Goal: Information Seeking & Learning: Learn about a topic

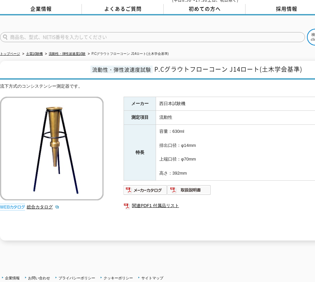
scroll to position [77, 0]
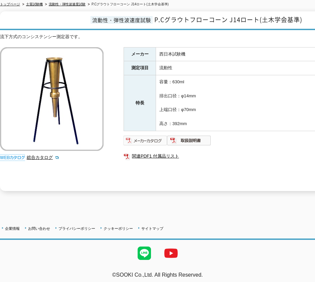
click at [153, 135] on img at bounding box center [146, 140] width 44 height 11
